Goal: Use online tool/utility

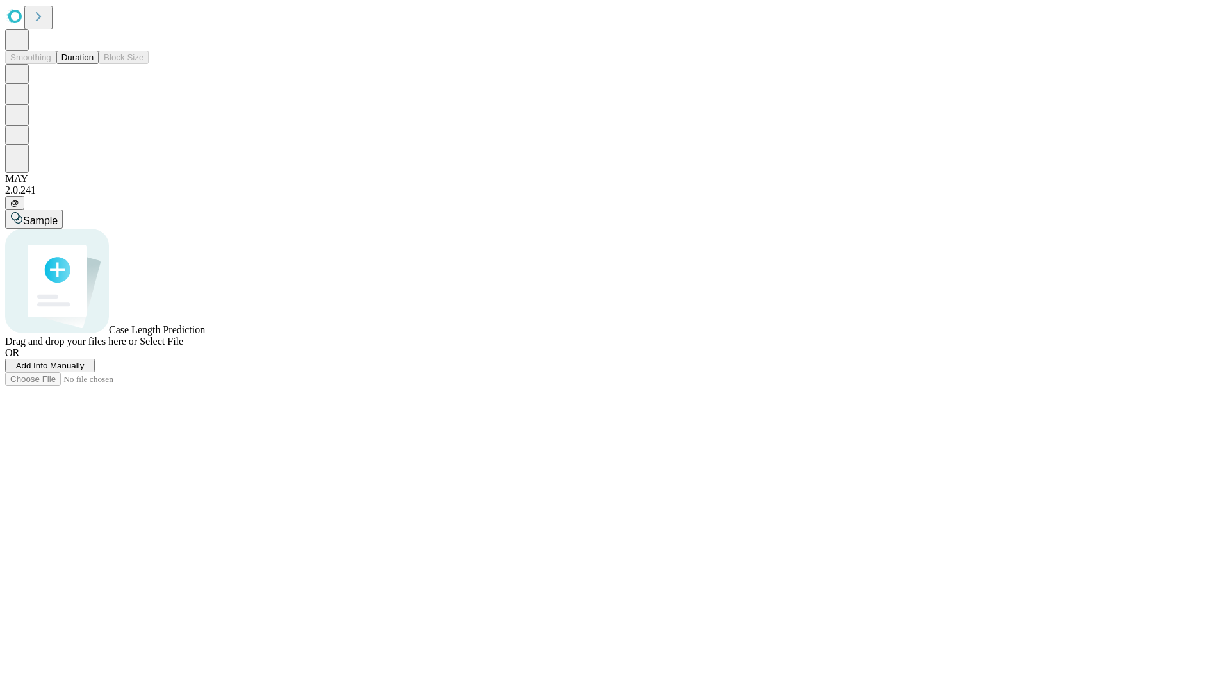
click at [94, 64] on button "Duration" at bounding box center [77, 57] width 42 height 13
click at [85, 370] on span "Add Info Manually" at bounding box center [50, 366] width 69 height 10
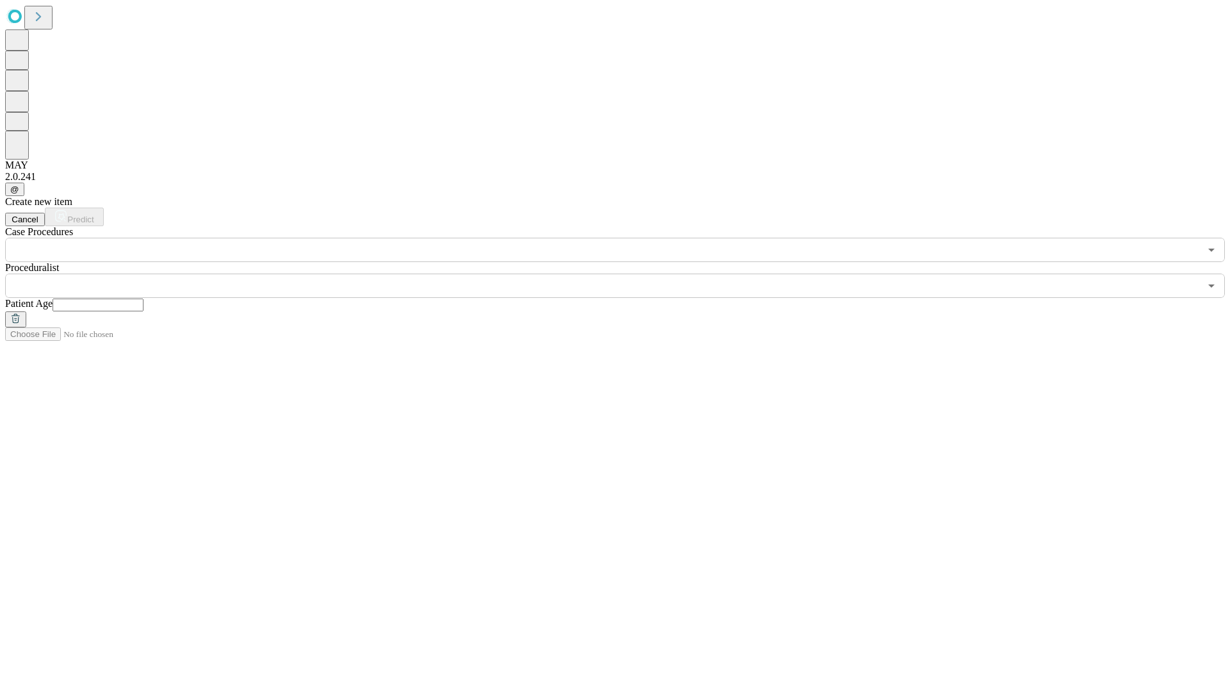
click at [144, 299] on input "text" at bounding box center [98, 305] width 91 height 13
type input "**"
click at [624, 274] on input "text" at bounding box center [602, 286] width 1195 height 24
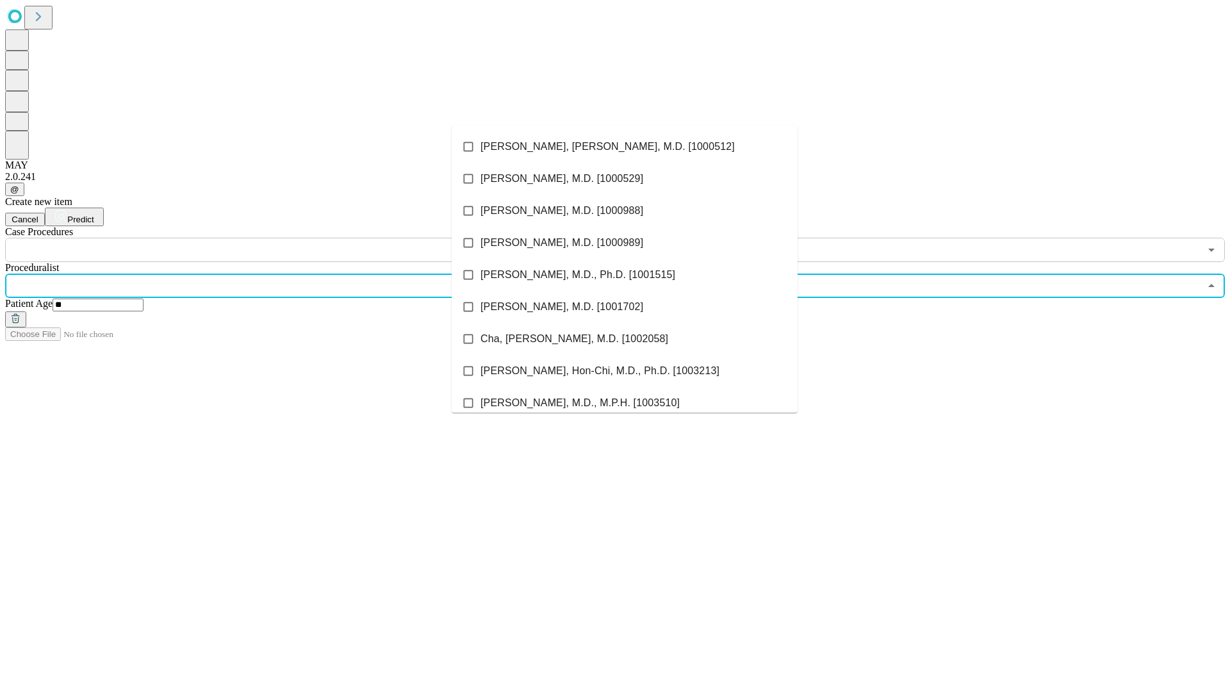
click at [625, 147] on li "[PERSON_NAME], [PERSON_NAME], M.D. [1000512]" at bounding box center [625, 147] width 346 height 32
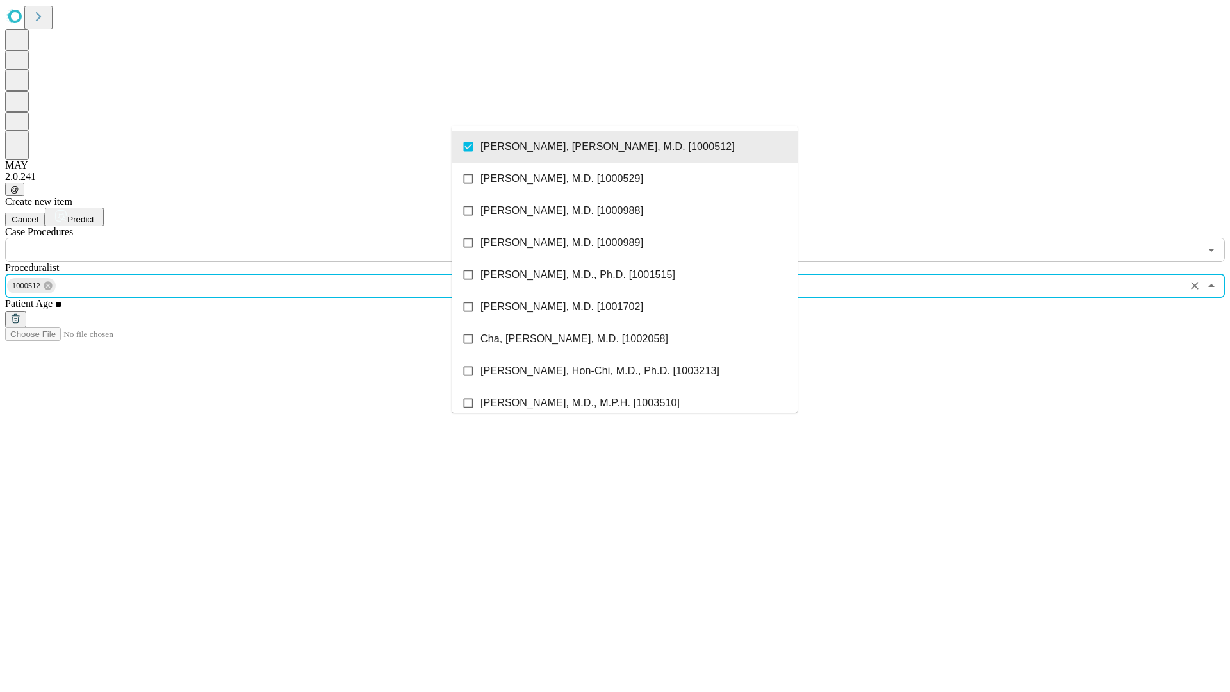
click at [269, 238] on input "text" at bounding box center [602, 250] width 1195 height 24
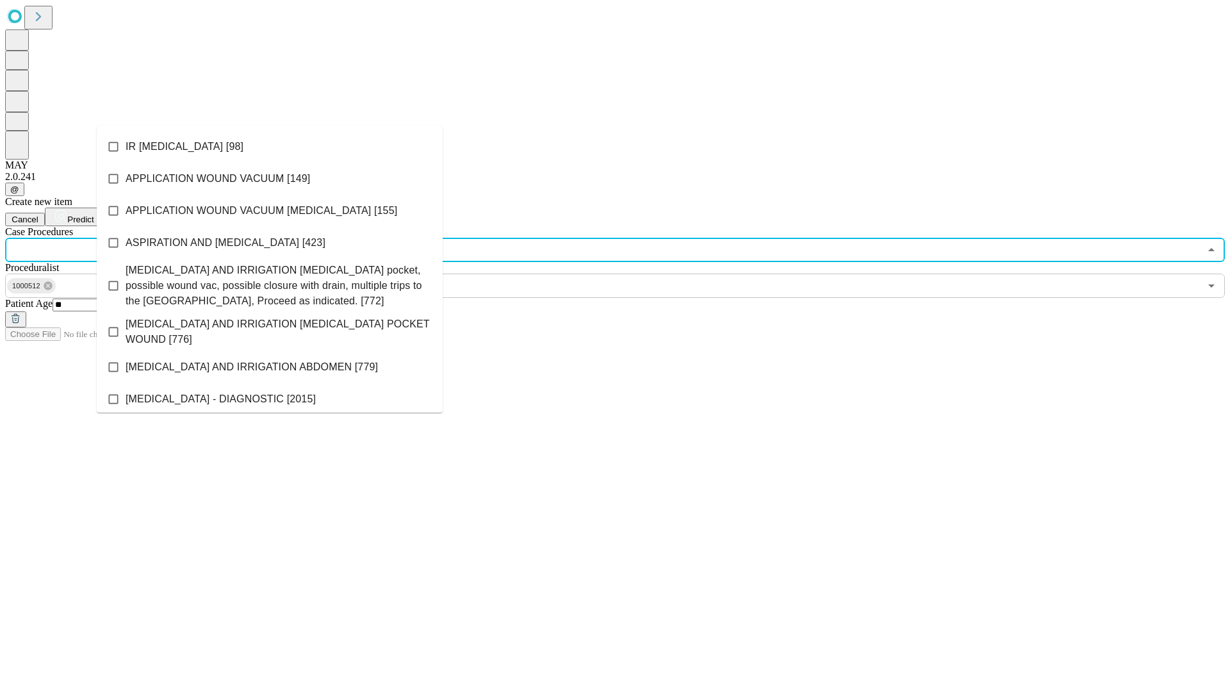
click at [270, 147] on li "IR [MEDICAL_DATA] [98]" at bounding box center [270, 147] width 346 height 32
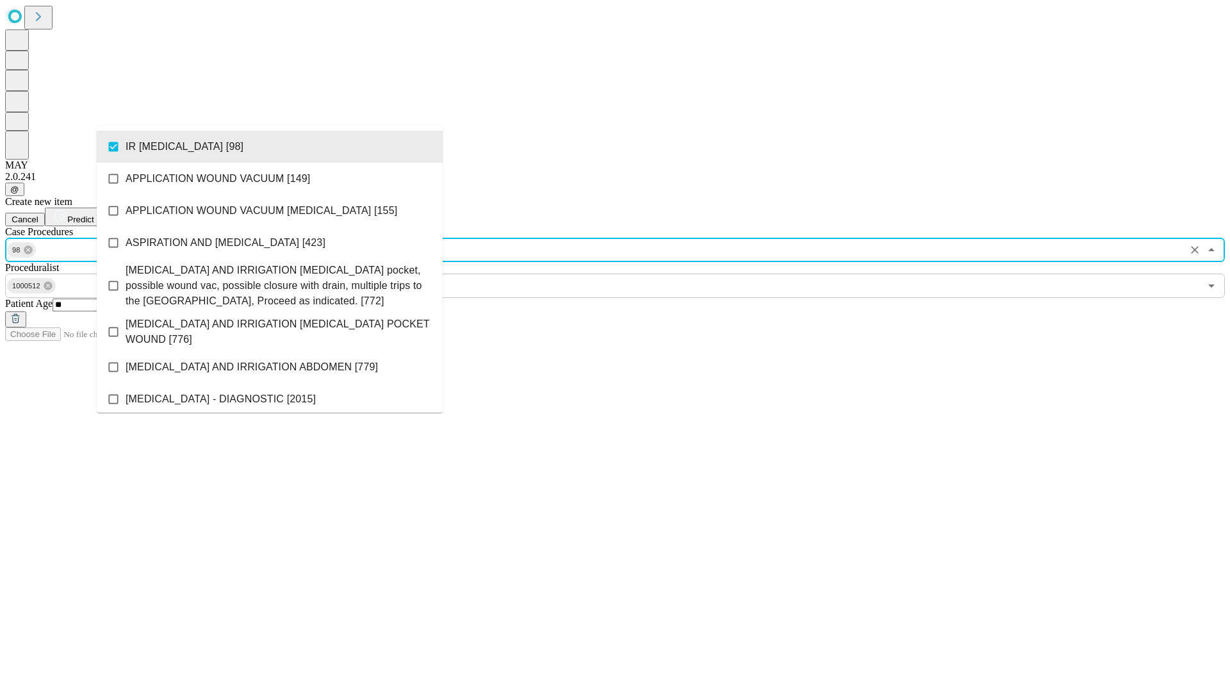
click at [94, 215] on span "Predict" at bounding box center [80, 220] width 26 height 10
